Goal: Transaction & Acquisition: Purchase product/service

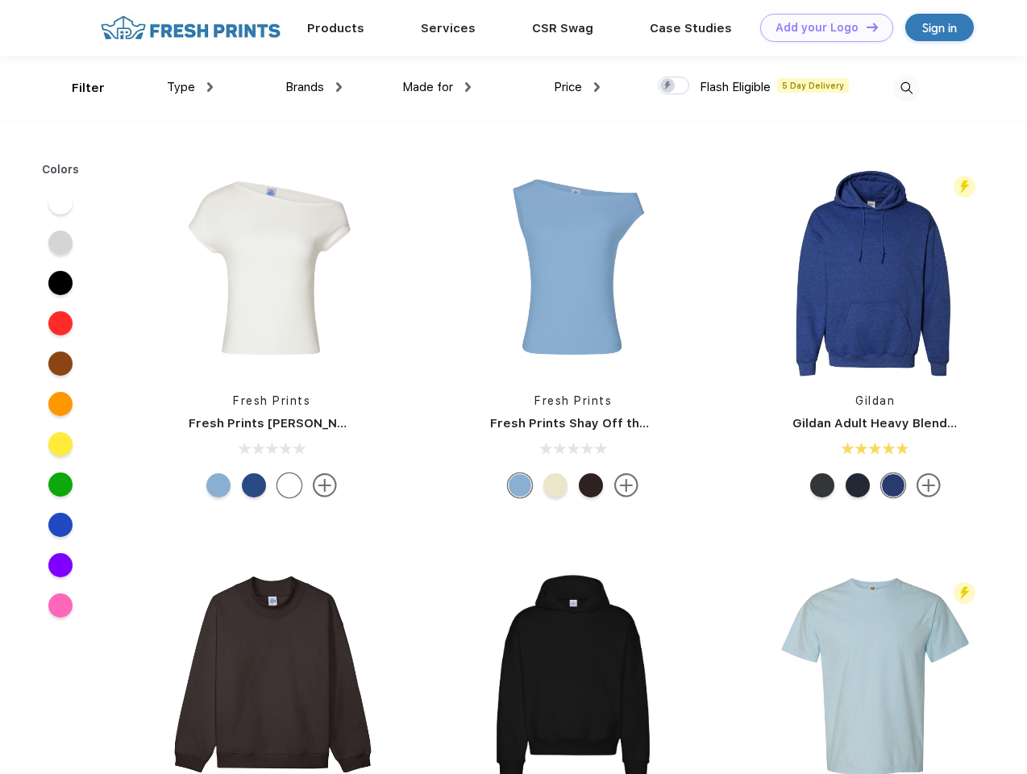
click at [820, 27] on link "Add your Logo Design Tool" at bounding box center [826, 28] width 133 height 28
click at [0, 0] on div "Design Tool" at bounding box center [0, 0] width 0 height 0
click at [865, 27] on link "Add your Logo Design Tool" at bounding box center [826, 28] width 133 height 28
click at [77, 88] on div "Filter" at bounding box center [88, 88] width 33 height 19
click at [190, 87] on span "Type" at bounding box center [181, 87] width 28 height 15
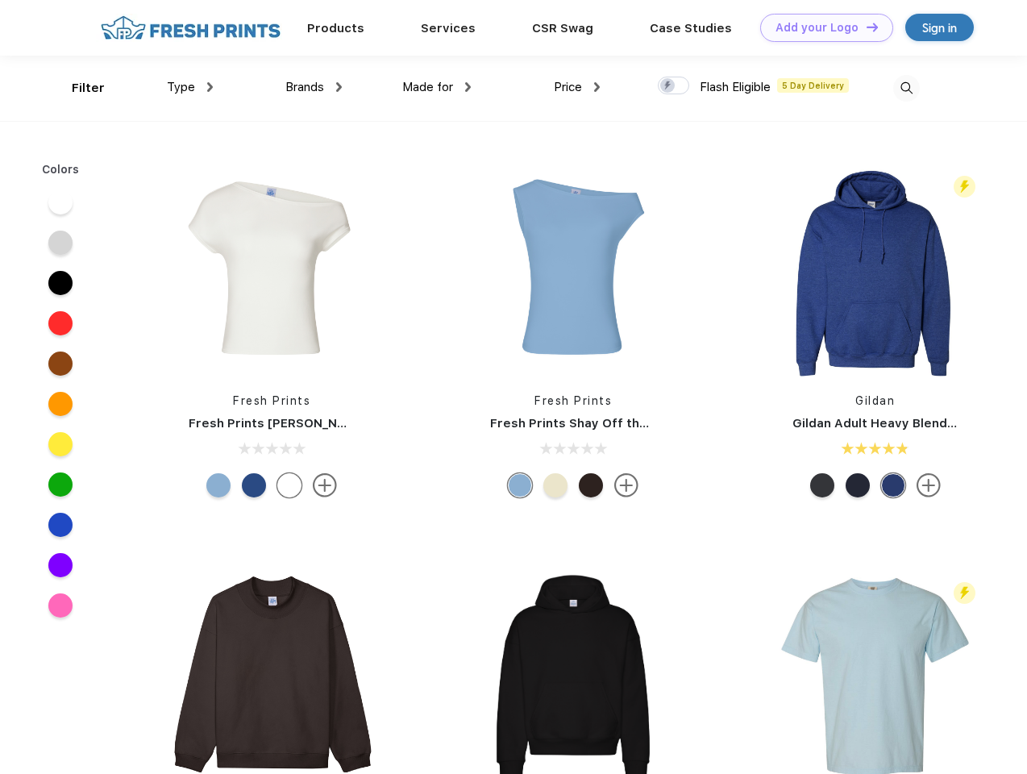
click at [313, 87] on span "Brands" at bounding box center [304, 87] width 39 height 15
click at [437, 87] on span "Made for" at bounding box center [427, 87] width 51 height 15
click at [577, 87] on span "Price" at bounding box center [568, 87] width 28 height 15
click at [674, 86] on div at bounding box center [673, 86] width 31 height 18
click at [668, 86] on input "checkbox" at bounding box center [663, 81] width 10 height 10
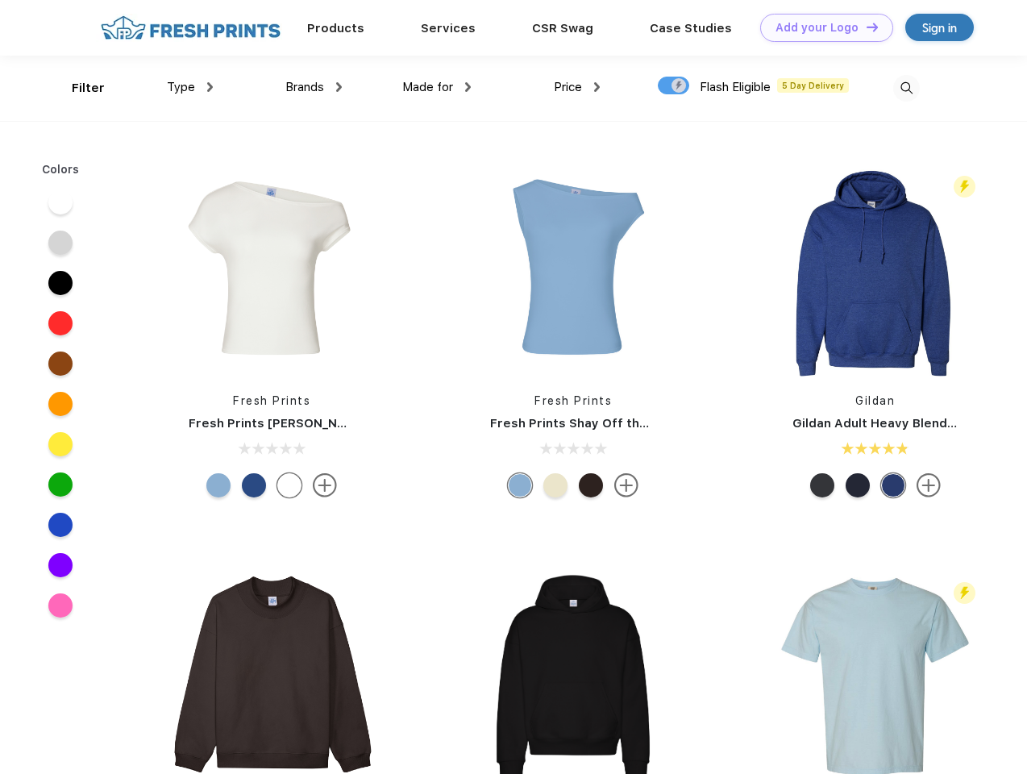
click at [906, 88] on img at bounding box center [906, 88] width 27 height 27
